Goal: Task Accomplishment & Management: Manage account settings

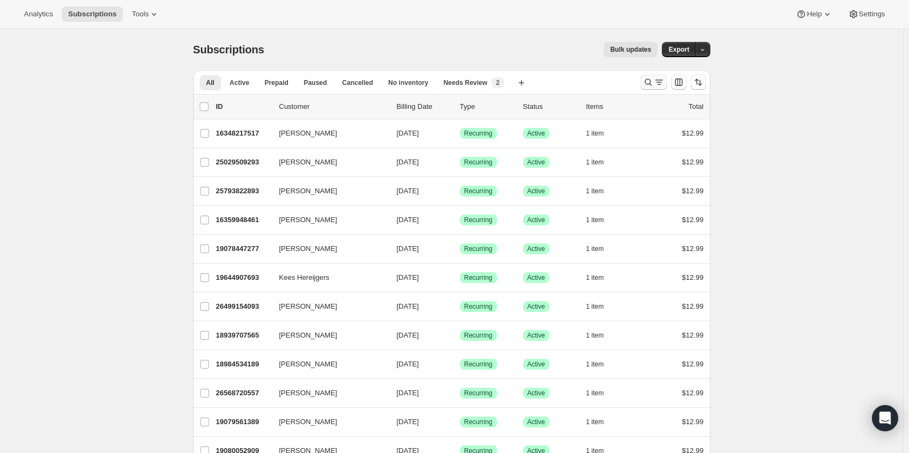
click at [649, 81] on icon "Search and filter results" at bounding box center [648, 82] width 11 height 11
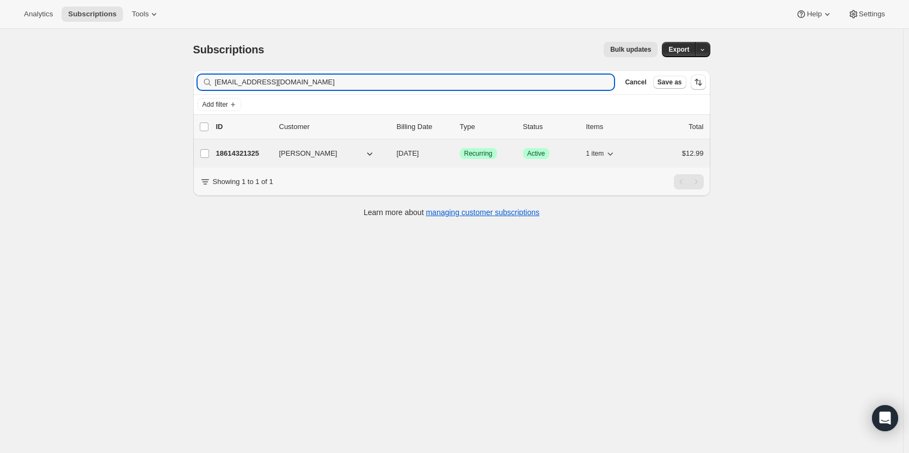
type input "vihmamari@gmail.com"
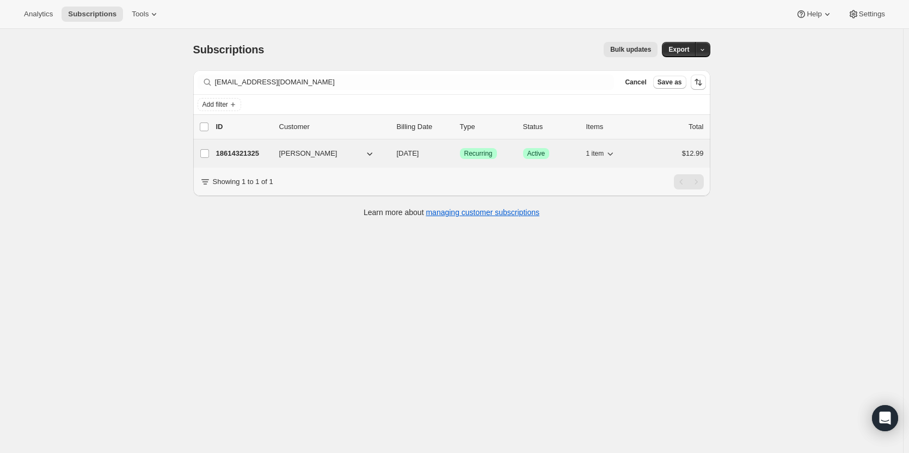
click at [308, 158] on span "Marion Mang" at bounding box center [308, 153] width 58 height 11
click at [258, 157] on p "18614321325" at bounding box center [243, 153] width 54 height 11
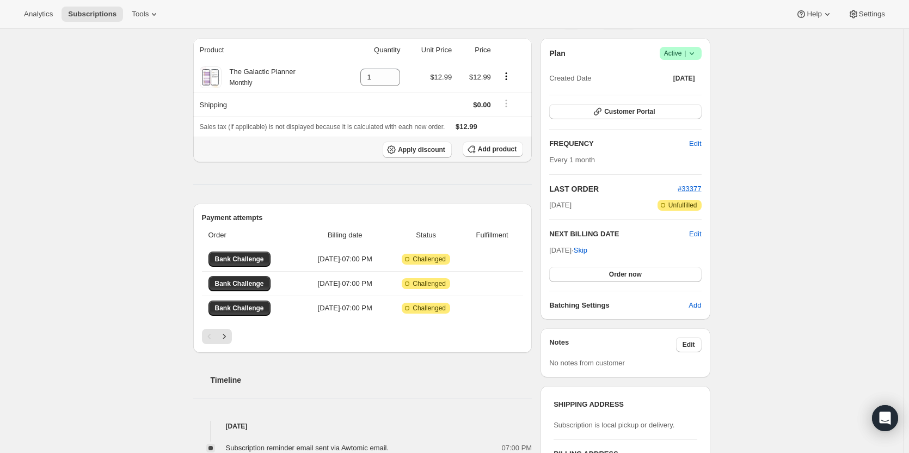
scroll to position [109, 0]
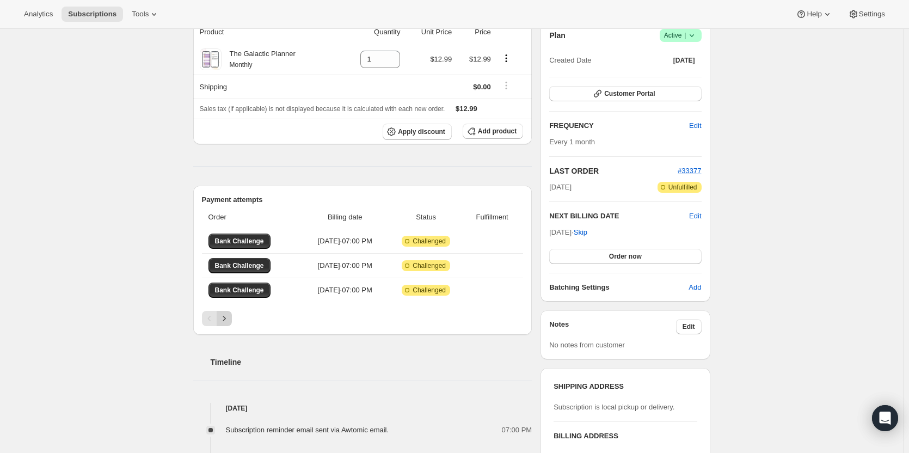
click at [230, 319] on icon "Next" at bounding box center [224, 318] width 11 height 11
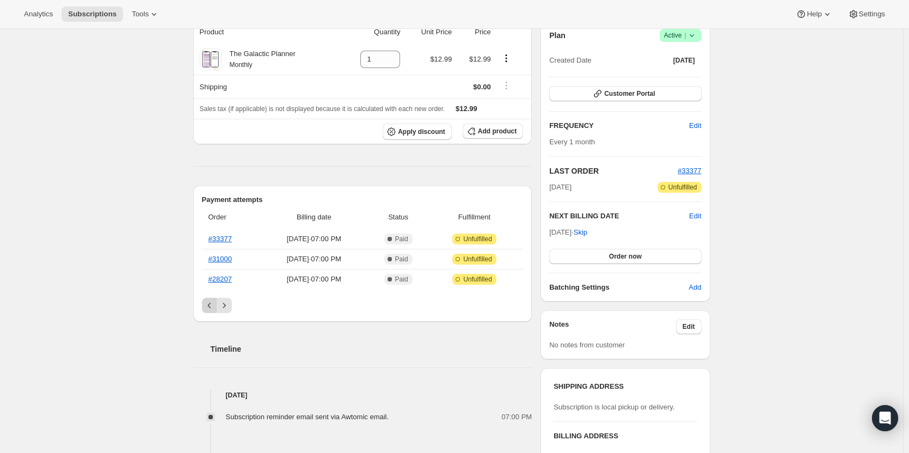
click at [213, 308] on icon "Previous" at bounding box center [209, 305] width 11 height 11
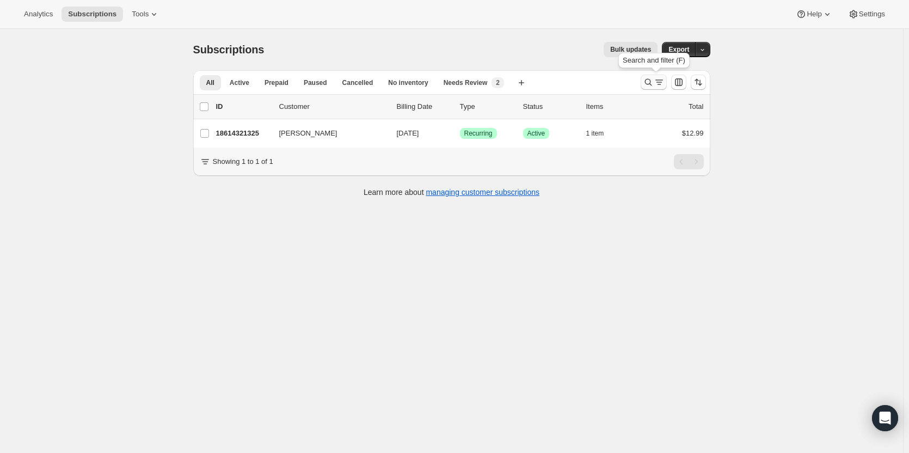
click at [658, 80] on icon "Search and filter results" at bounding box center [659, 82] width 11 height 11
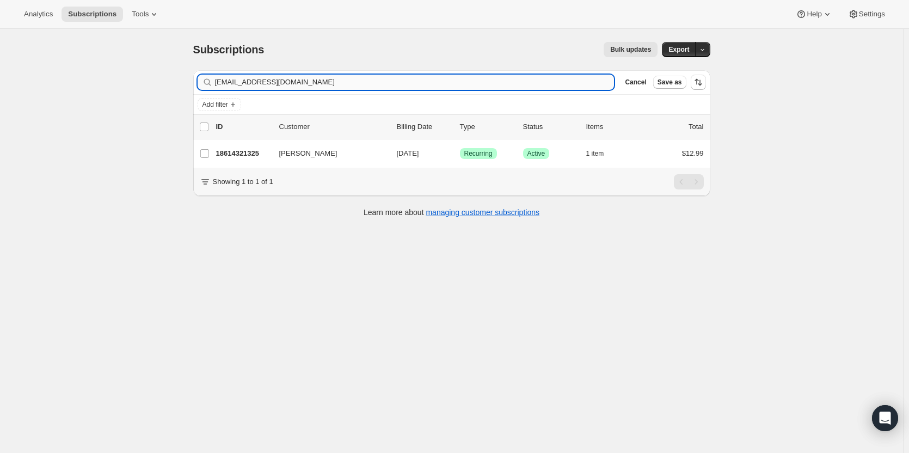
click at [328, 83] on input "vihmamari@gmail.com" at bounding box center [415, 82] width 400 height 15
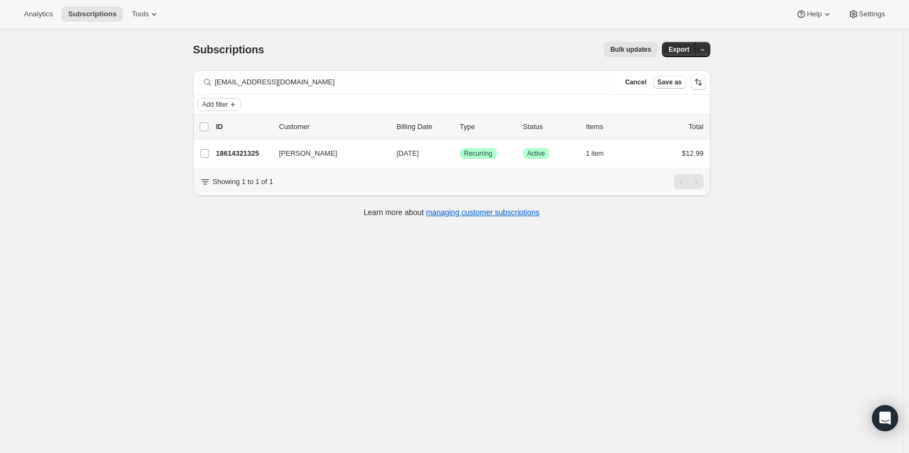
click at [228, 101] on span "Add filter" at bounding box center [216, 104] width 26 height 9
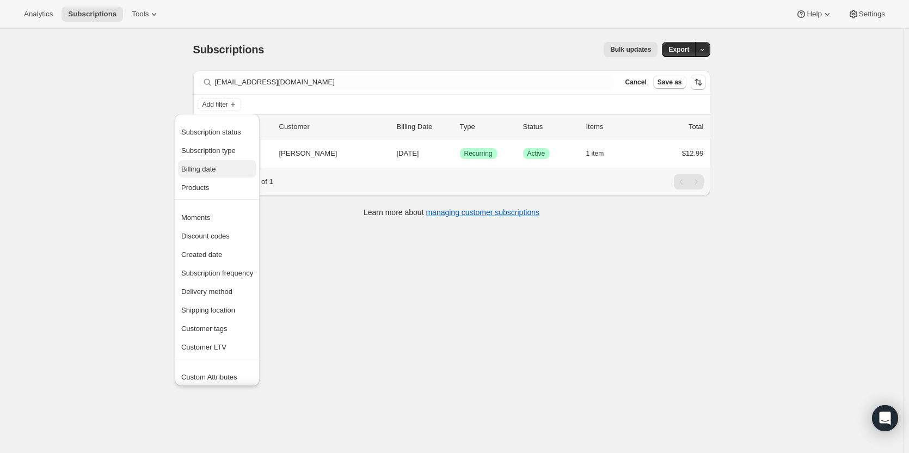
click at [223, 168] on span "Billing date" at bounding box center [217, 169] width 72 height 11
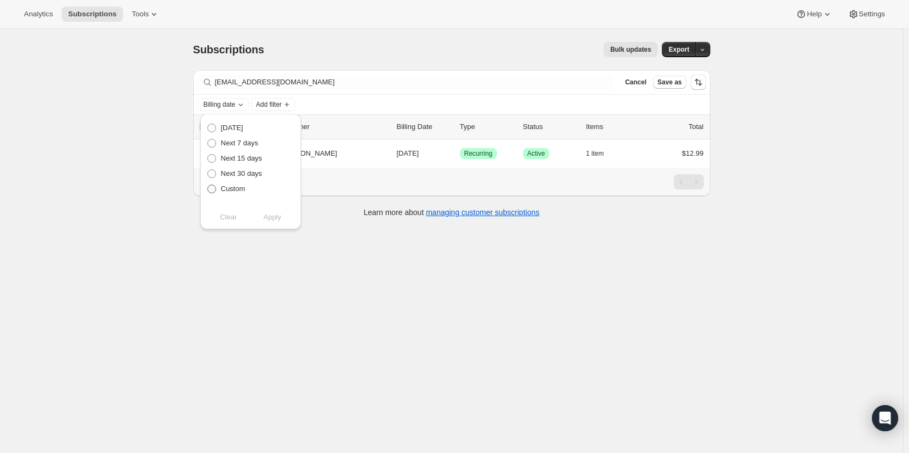
click at [234, 188] on span "Custom" at bounding box center [233, 189] width 25 height 8
click at [208, 185] on input "Custom" at bounding box center [207, 185] width 1 height 1
radio input "true"
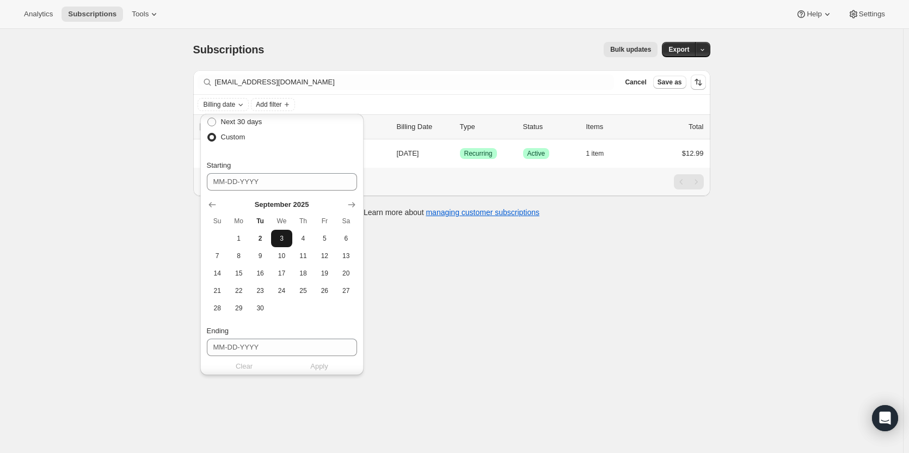
scroll to position [54, 0]
click at [211, 201] on icon "Show previous month, August 2025" at bounding box center [212, 202] width 11 height 11
click at [219, 324] on span "31" at bounding box center [217, 323] width 13 height 9
type input "08-31-2025"
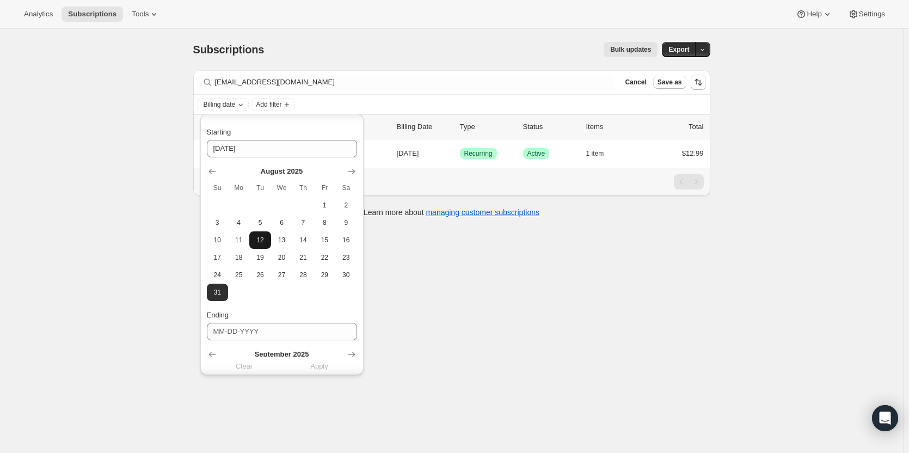
scroll to position [163, 0]
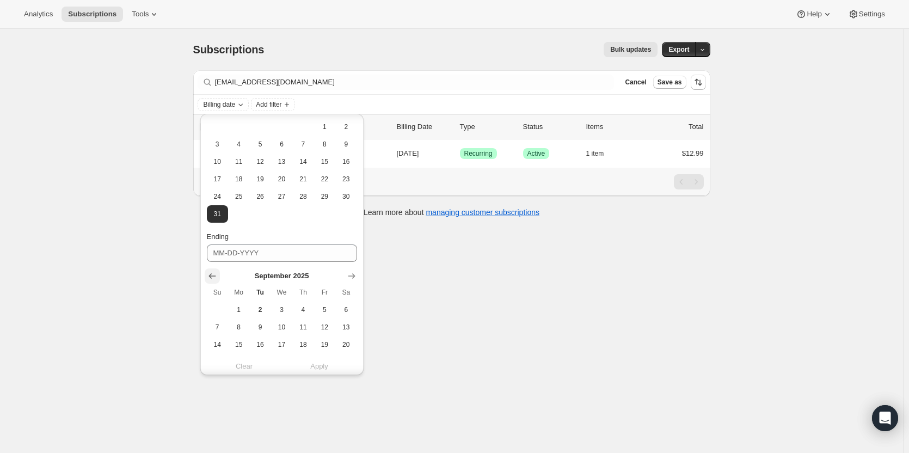
click at [218, 277] on button "Show previous month, August 2025" at bounding box center [212, 275] width 15 height 15
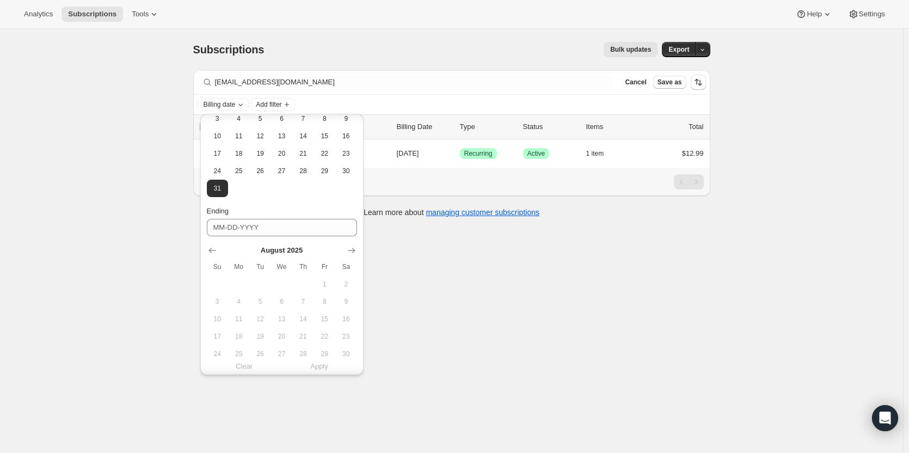
scroll to position [235, 0]
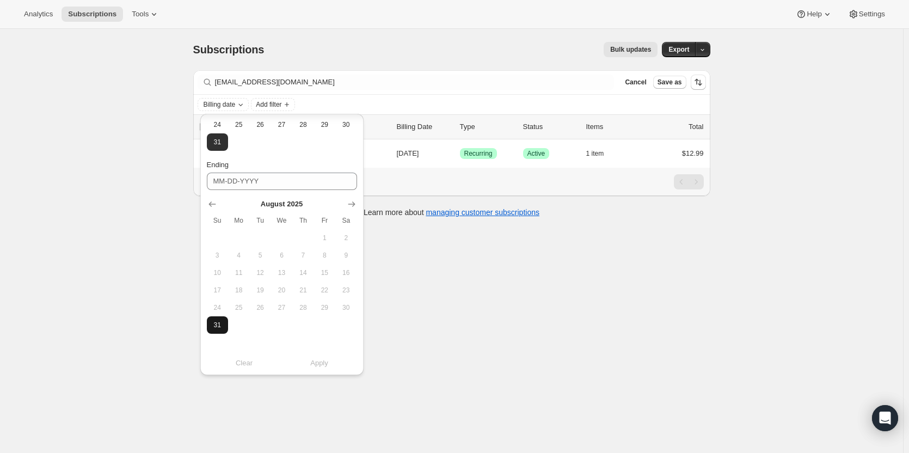
click at [218, 324] on span "31" at bounding box center [217, 325] width 13 height 9
type input "08-31-2025"
click at [303, 362] on button "Apply" at bounding box center [320, 363] width 88 height 17
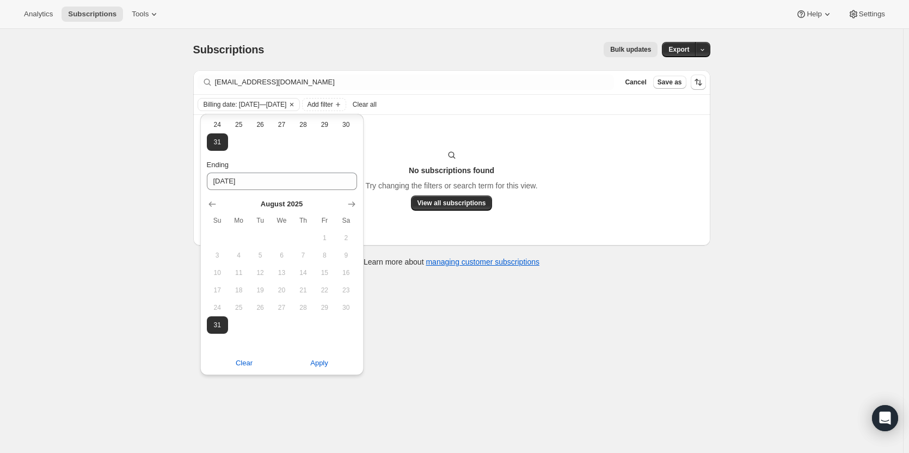
click at [547, 339] on div "Subscriptions. This page is ready Subscriptions Bulk updates More actions Bulk …" at bounding box center [451, 255] width 903 height 453
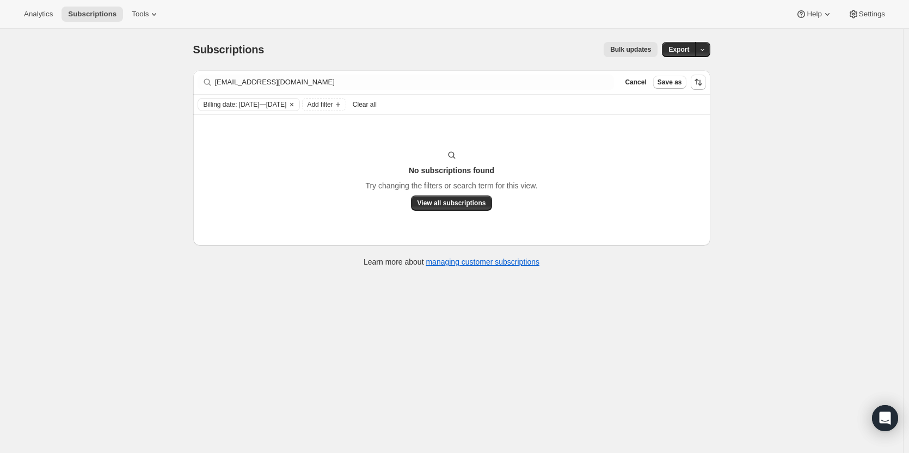
click at [296, 105] on icon "Clear" at bounding box center [292, 104] width 9 height 9
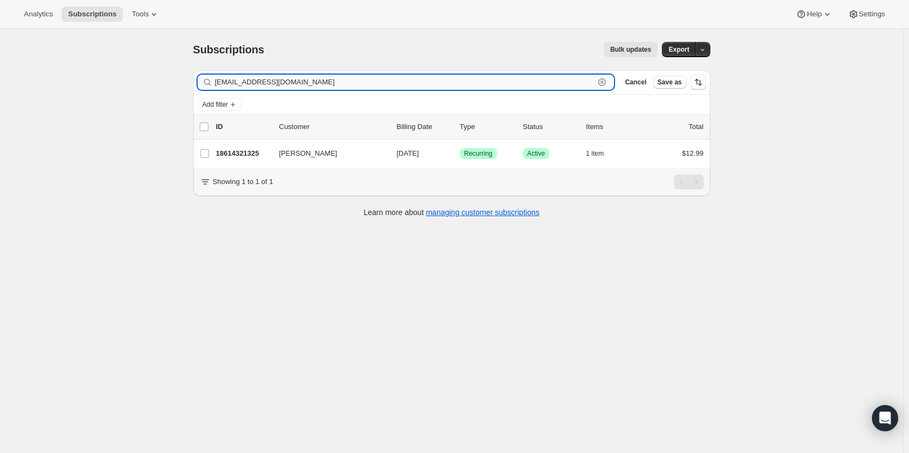
click at [321, 80] on input "vihmamari@gmail.com" at bounding box center [405, 82] width 380 height 15
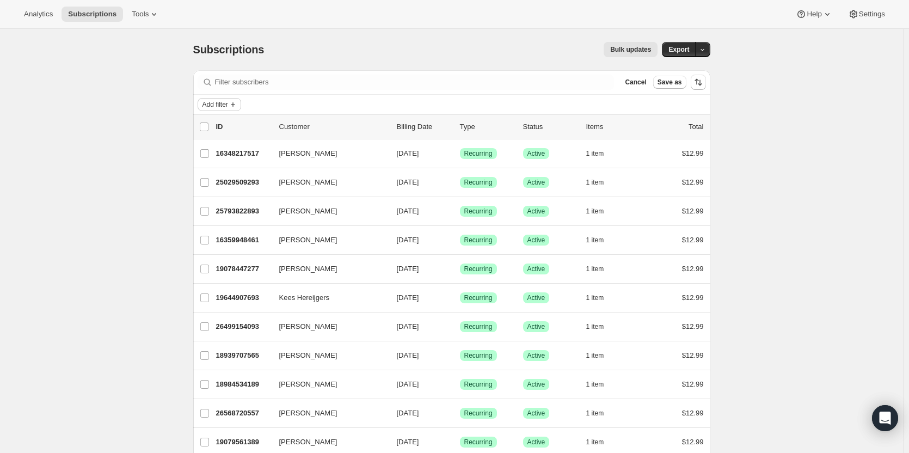
click at [228, 105] on span "Add filter" at bounding box center [216, 104] width 26 height 9
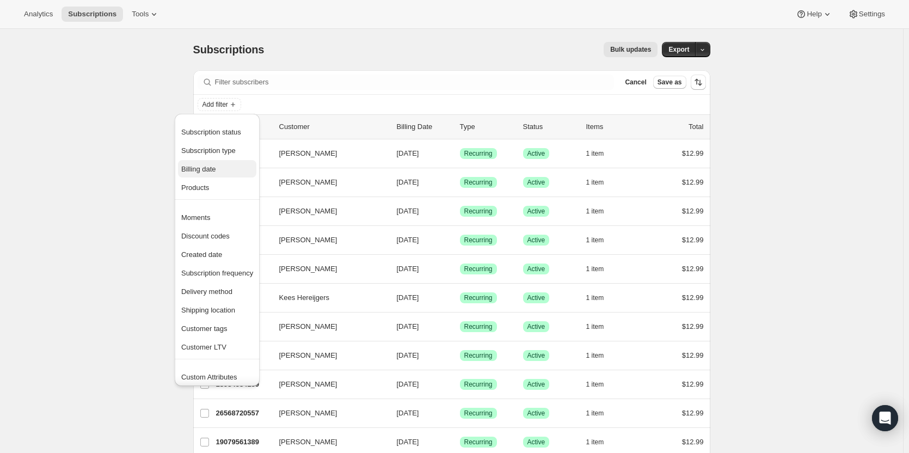
click at [218, 174] on span "Billing date" at bounding box center [217, 169] width 72 height 11
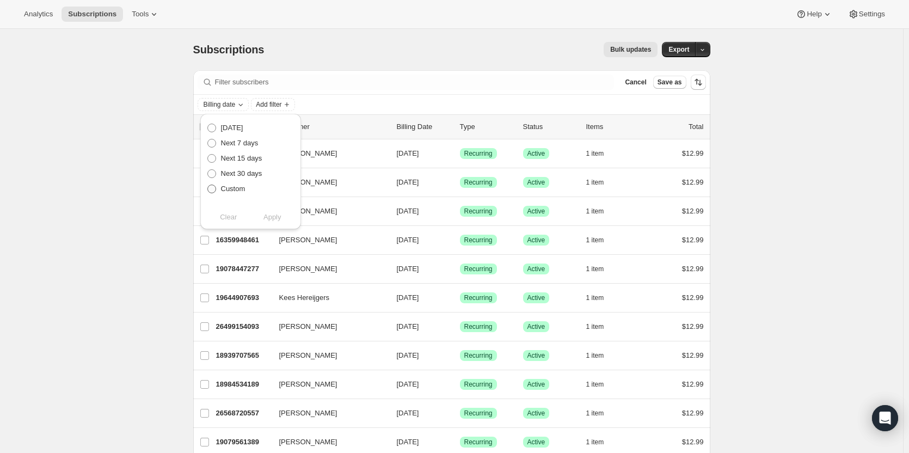
click at [227, 191] on span "Custom" at bounding box center [233, 189] width 25 height 8
click at [208, 185] on input "Custom" at bounding box center [207, 185] width 1 height 1
radio input "true"
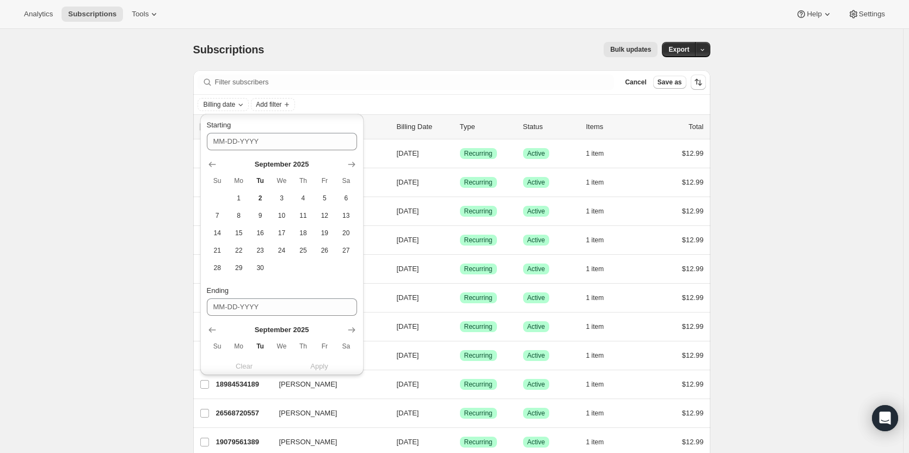
scroll to position [91, 0]
click at [217, 166] on icon "Show previous month, August 2025" at bounding box center [212, 165] width 11 height 11
click at [216, 289] on span "31" at bounding box center [217, 286] width 13 height 9
type input "08-31-2025"
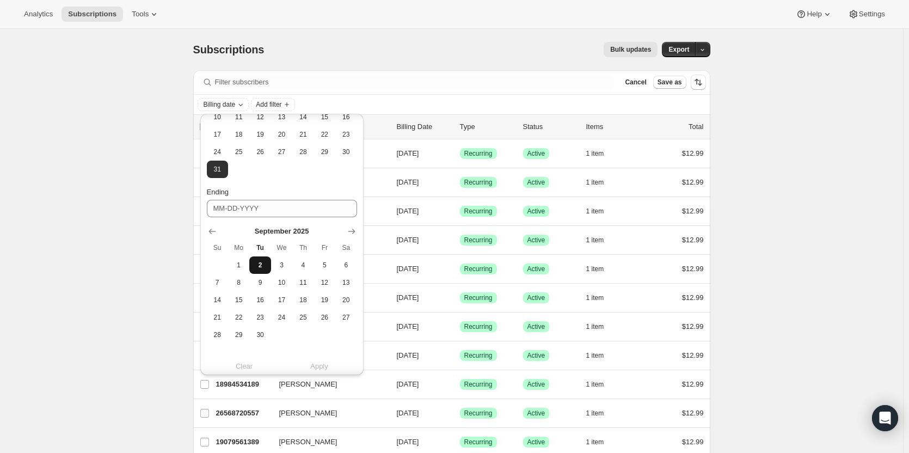
scroll to position [218, 0]
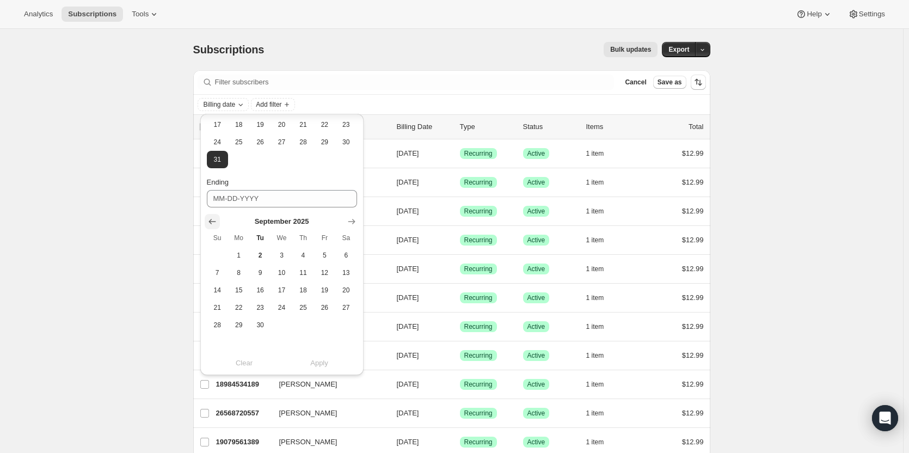
click at [216, 219] on icon "Show previous month, August 2025" at bounding box center [212, 221] width 11 height 11
click at [220, 341] on span "31" at bounding box center [217, 342] width 13 height 9
type input "08-31-2025"
click at [299, 362] on button "Apply" at bounding box center [320, 366] width 88 height 17
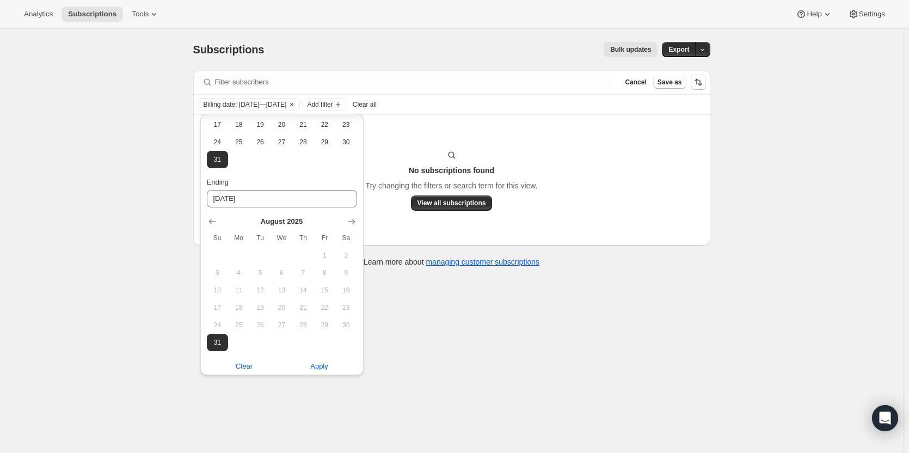
click at [551, 344] on div "Subscriptions. This page is ready Subscriptions Bulk updates More actions Bulk …" at bounding box center [451, 255] width 903 height 453
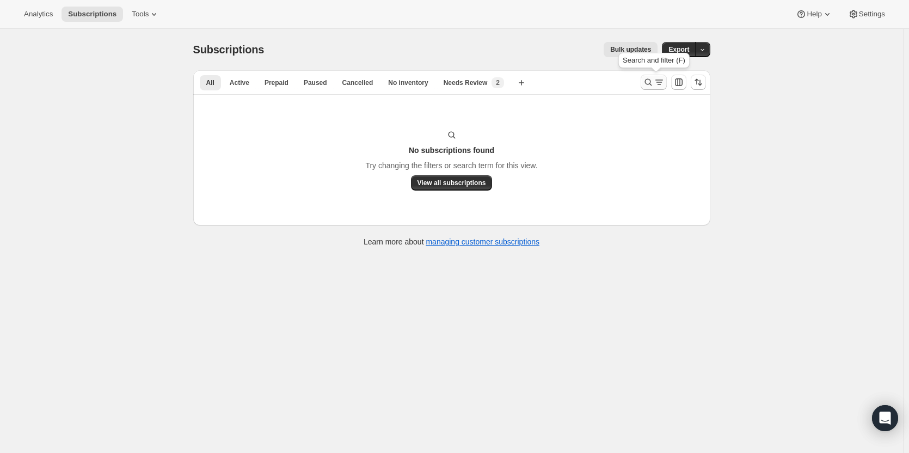
click at [649, 81] on icon "Search and filter results" at bounding box center [648, 82] width 11 height 11
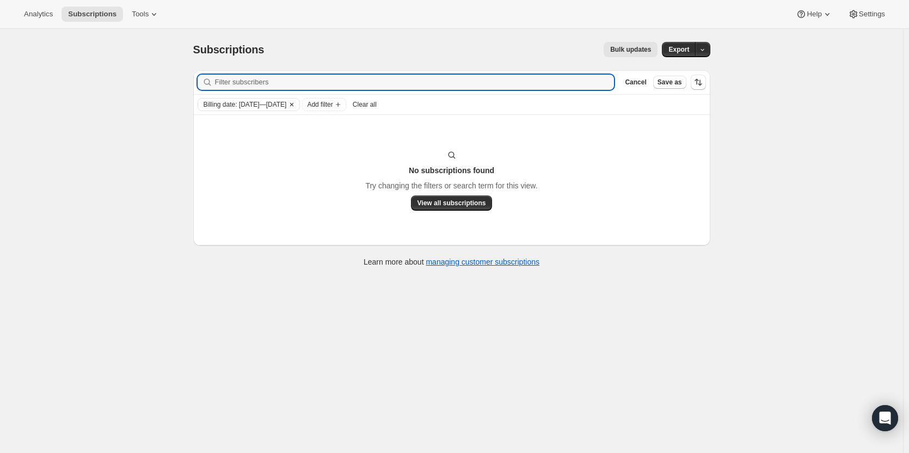
click at [296, 105] on icon "Clear" at bounding box center [292, 104] width 9 height 9
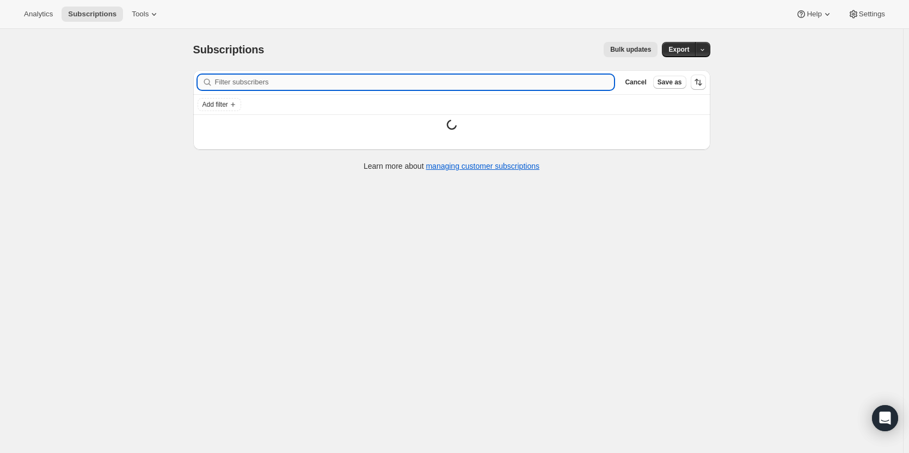
click at [278, 85] on input "Filter subscribers" at bounding box center [415, 82] width 400 height 15
paste input "[EMAIL_ADDRESS][DOMAIN_NAME]"
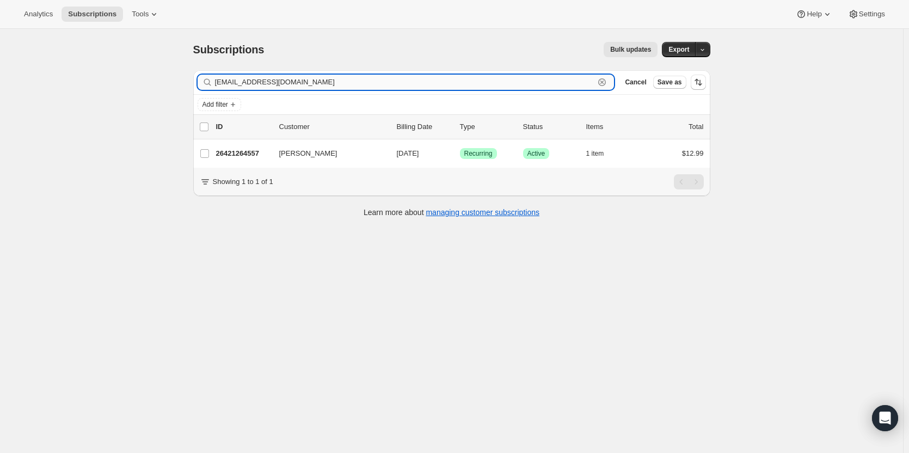
click at [341, 85] on input "[EMAIL_ADDRESS][DOMAIN_NAME]" at bounding box center [405, 82] width 380 height 15
paste input "[EMAIL_ADDRESS][DOMAIN_NAME]"
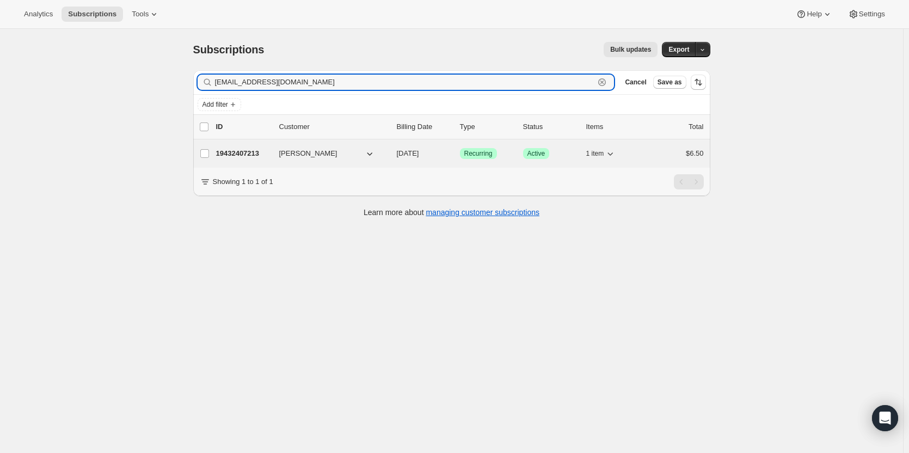
type input "[EMAIL_ADDRESS][DOMAIN_NAME]"
click at [262, 156] on p "19432407213" at bounding box center [243, 153] width 54 height 11
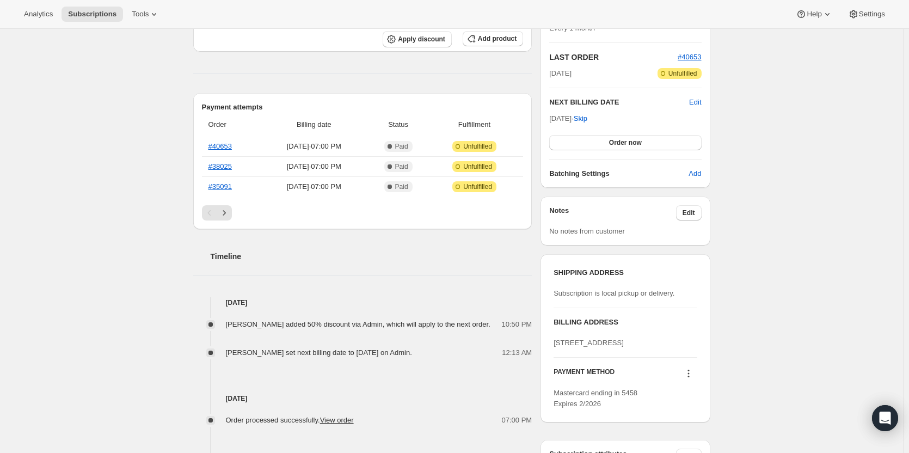
scroll to position [218, 0]
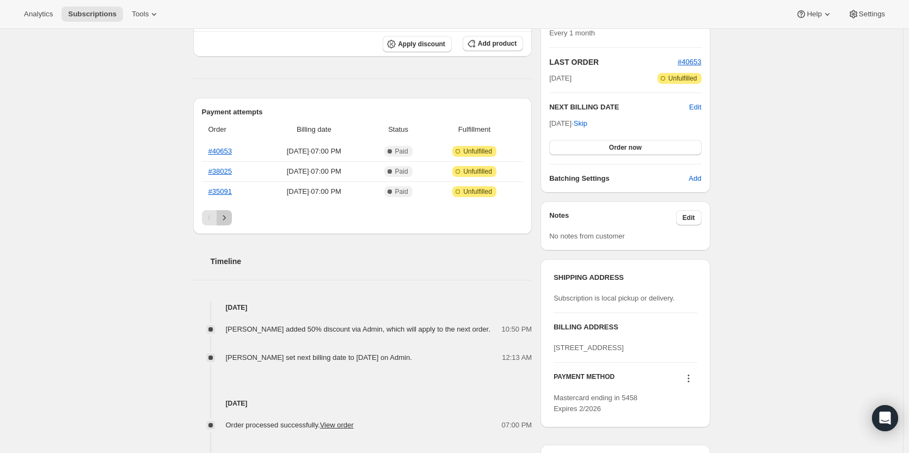
click at [229, 220] on icon "Next" at bounding box center [224, 217] width 11 height 11
click at [230, 216] on icon "Next" at bounding box center [224, 217] width 11 height 11
click at [227, 223] on button "Next" at bounding box center [224, 217] width 15 height 15
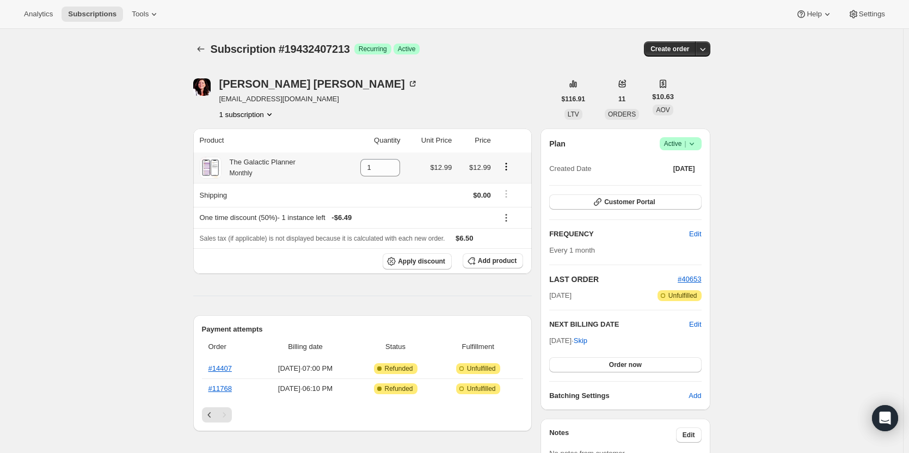
scroll to position [0, 0]
click at [199, 47] on icon "Subscriptions" at bounding box center [201, 49] width 11 height 11
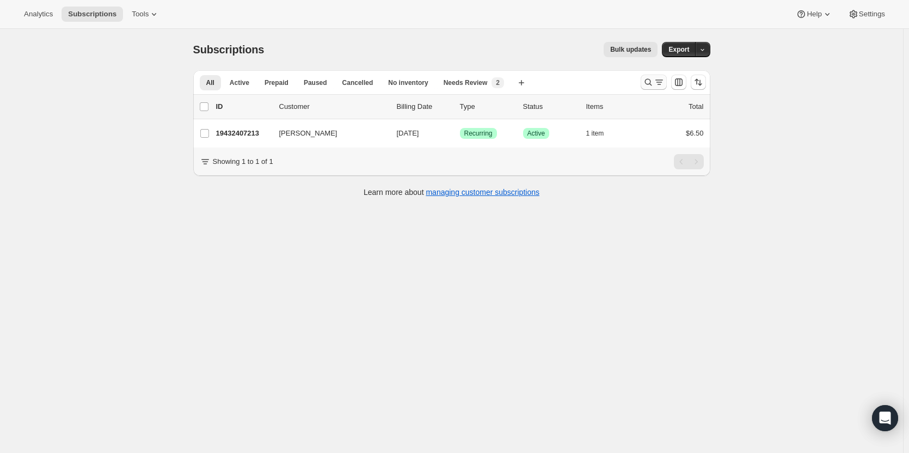
click at [650, 87] on icon "Search and filter results" at bounding box center [648, 82] width 11 height 11
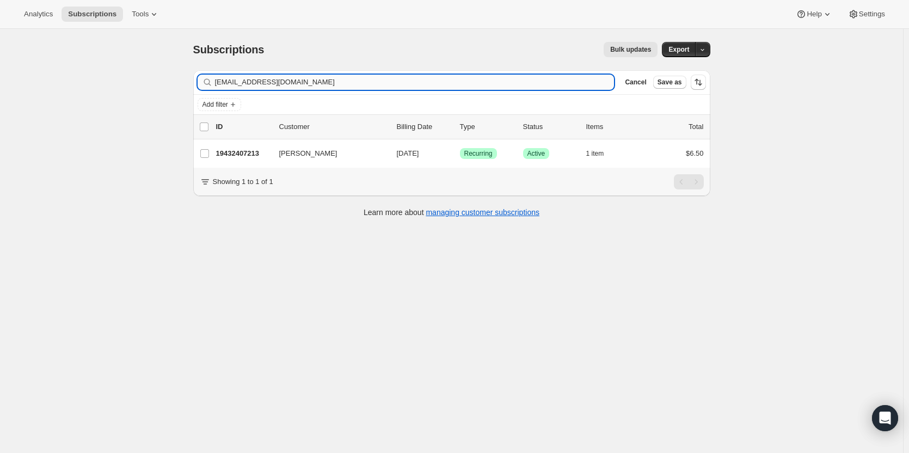
click at [413, 84] on input "[EMAIL_ADDRESS][DOMAIN_NAME]" at bounding box center [415, 82] width 400 height 15
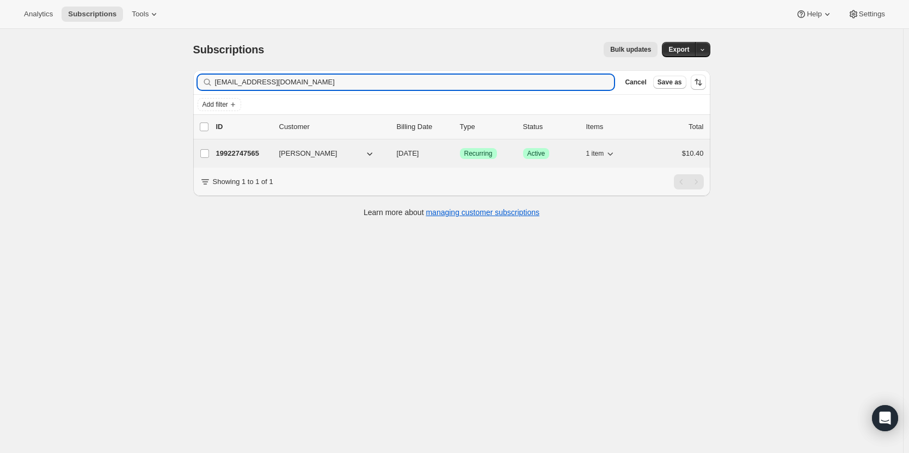
type input "[EMAIL_ADDRESS][DOMAIN_NAME]"
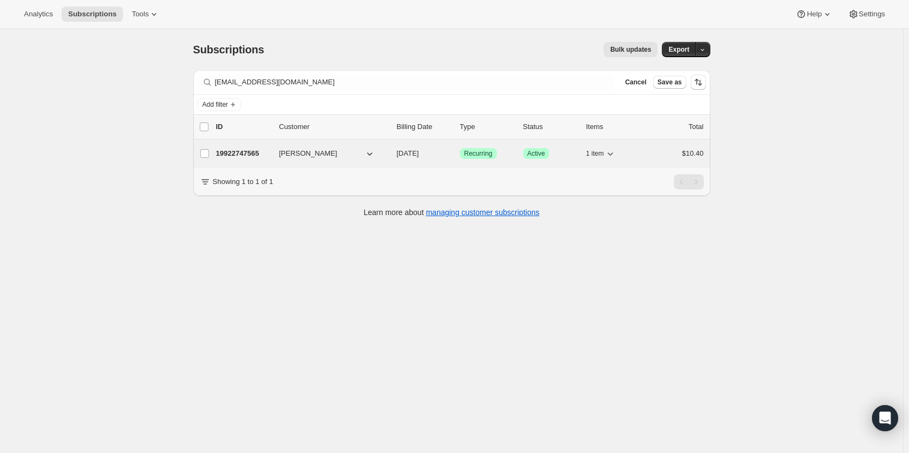
click at [237, 157] on p "19922747565" at bounding box center [243, 153] width 54 height 11
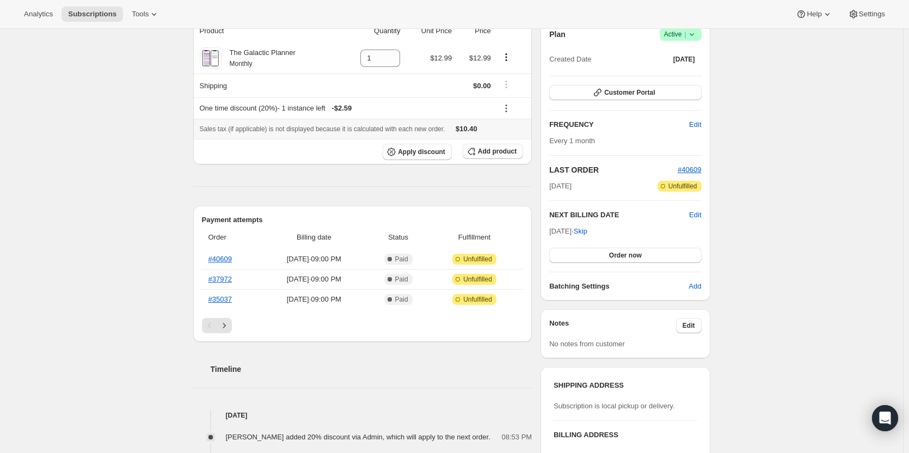
scroll to position [163, 0]
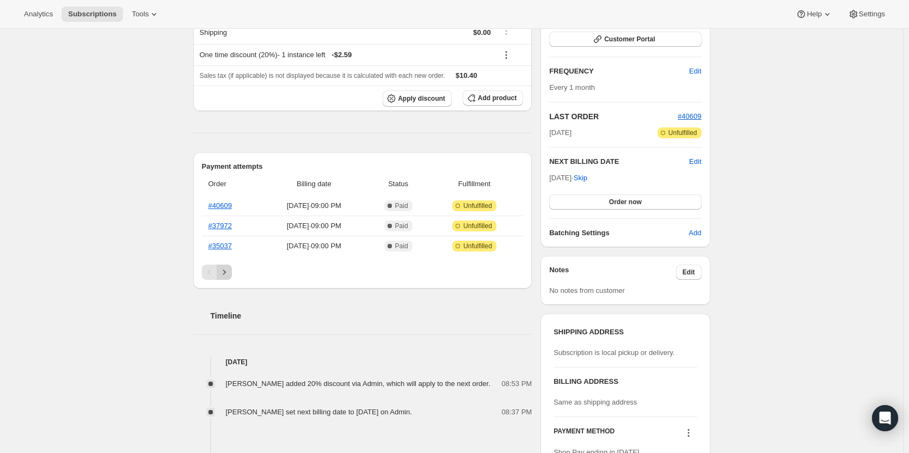
click at [230, 268] on icon "Next" at bounding box center [224, 272] width 11 height 11
click at [230, 269] on icon "Next" at bounding box center [224, 272] width 11 height 11
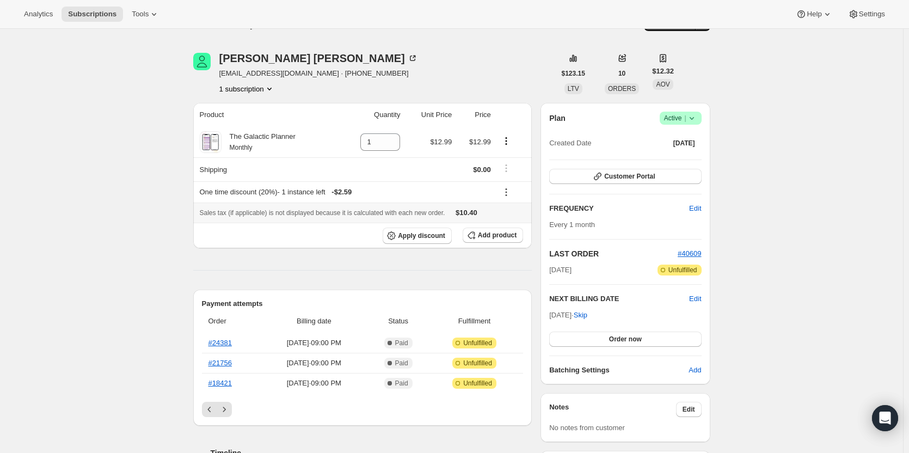
scroll to position [109, 0]
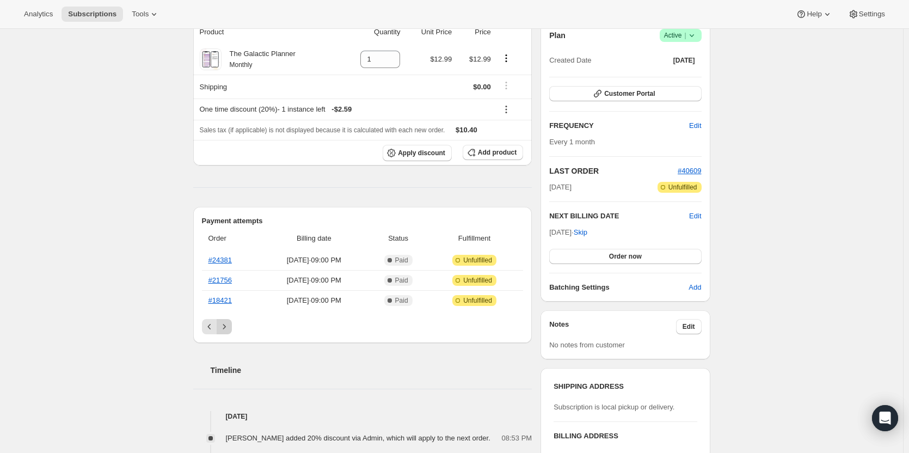
click at [230, 329] on icon "Next" at bounding box center [224, 326] width 11 height 11
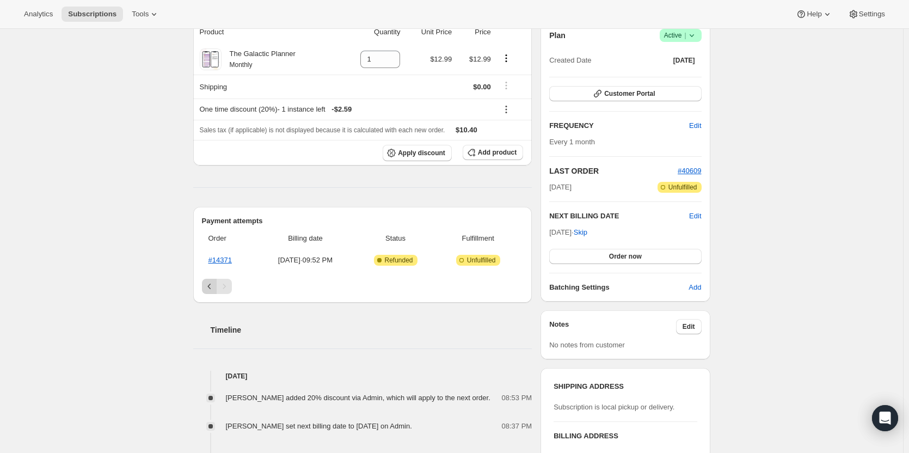
click at [209, 288] on icon "Previous" at bounding box center [209, 286] width 11 height 11
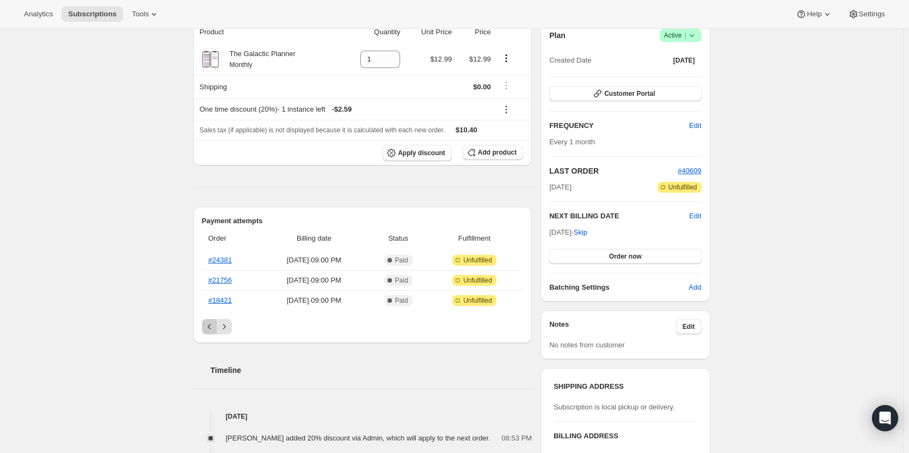
click at [212, 325] on icon "Previous" at bounding box center [209, 326] width 11 height 11
click at [212, 332] on icon "Previous" at bounding box center [209, 326] width 11 height 11
click at [212, 332] on div "Pagination" at bounding box center [209, 326] width 15 height 15
